Goal: Obtain resource: Obtain resource

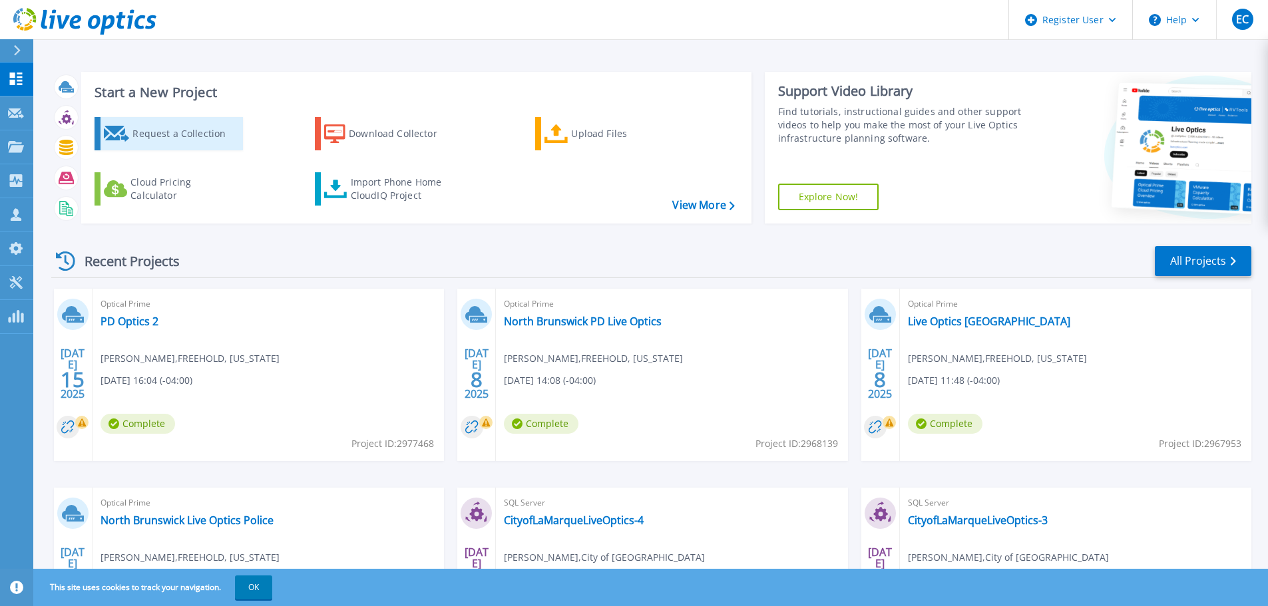
click at [206, 131] on div "Request a Collection" at bounding box center [185, 133] width 106 height 27
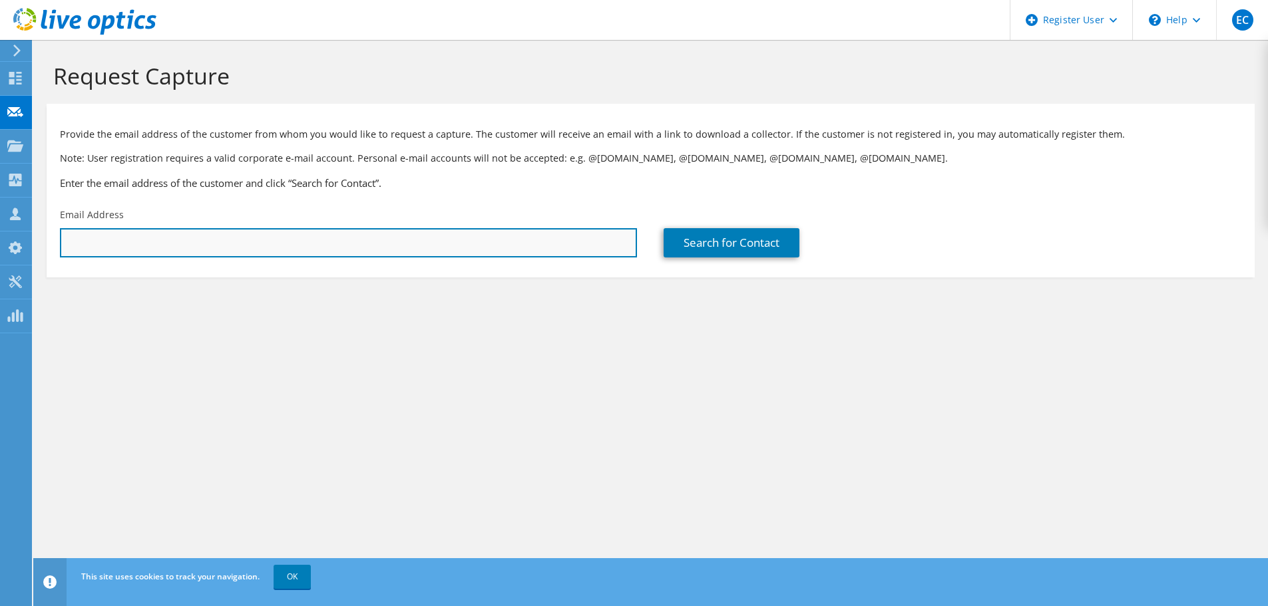
click at [162, 251] on input "text" at bounding box center [348, 242] width 577 height 29
paste input "[EMAIL_ADDRESS][DOMAIN_NAME]"
type input "[EMAIL_ADDRESS][DOMAIN_NAME]"
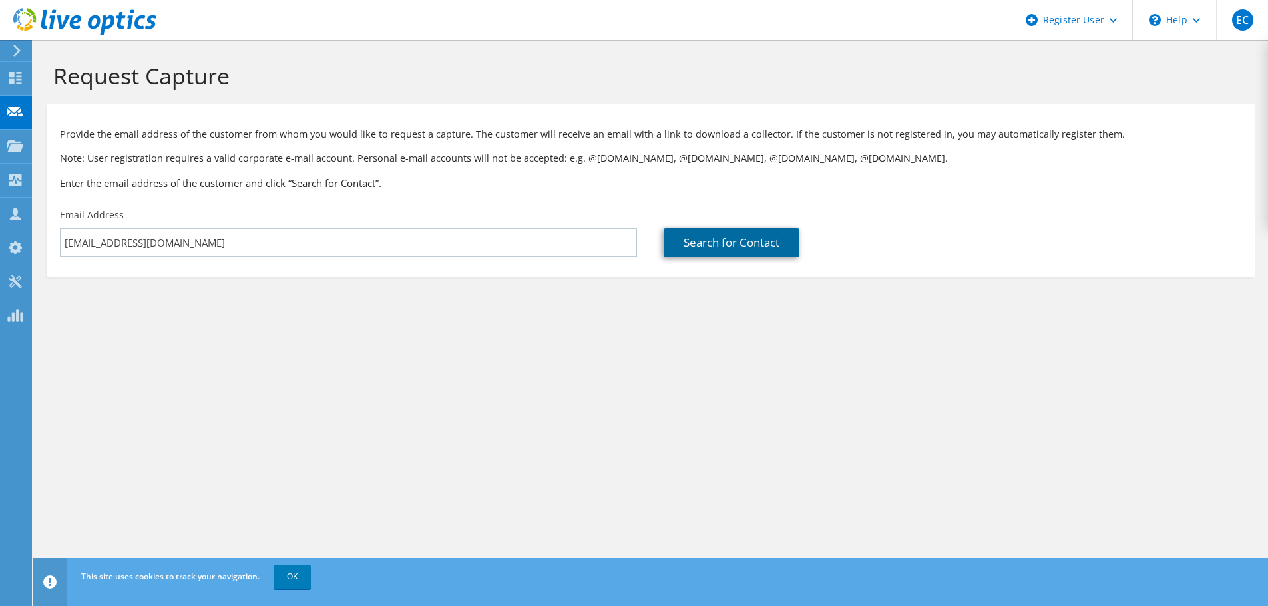
click at [723, 247] on link "Search for Contact" at bounding box center [732, 242] width 136 height 29
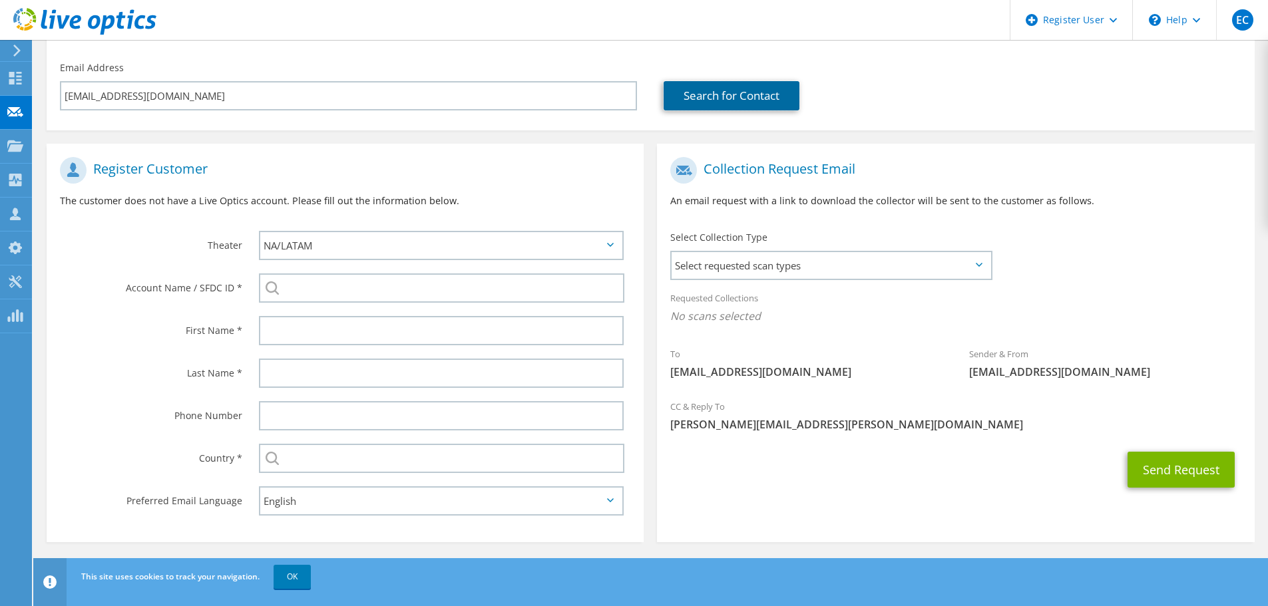
scroll to position [150, 0]
